Goal: Information Seeking & Learning: Learn about a topic

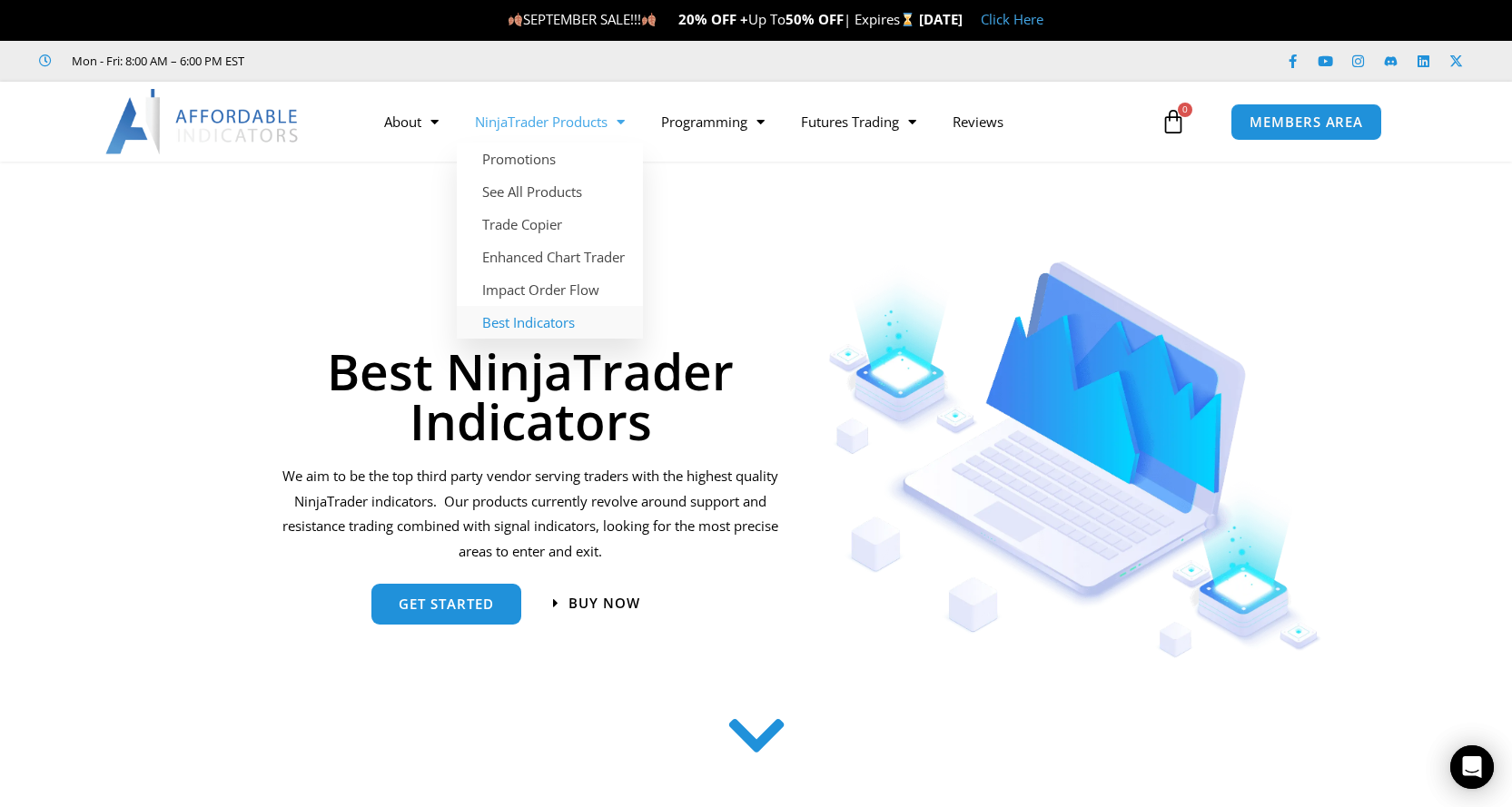
click at [545, 323] on link "Best Indicators" at bounding box center [550, 323] width 186 height 33
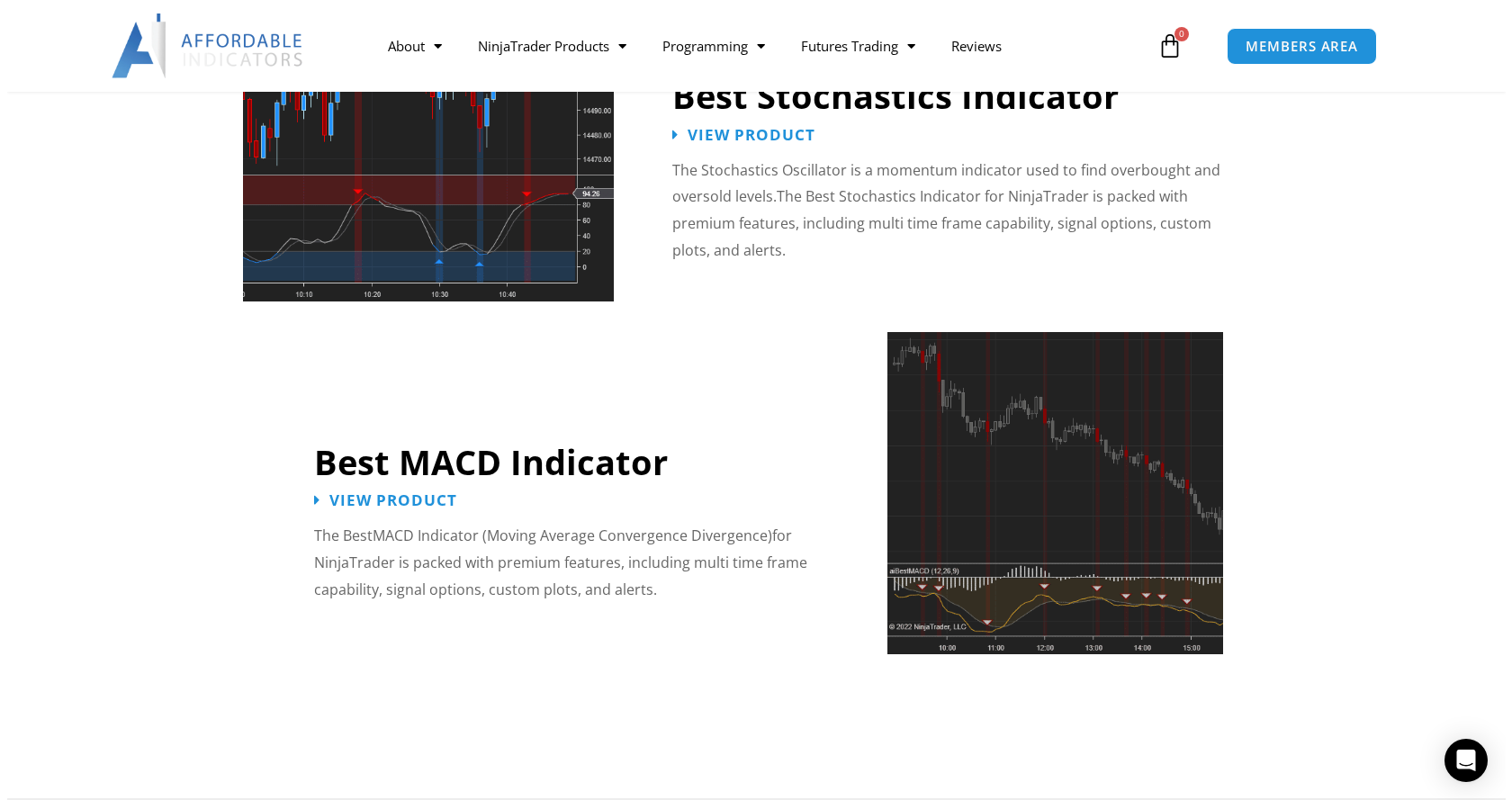
scroll to position [3331, 0]
